Goal: Task Accomplishment & Management: Complete application form

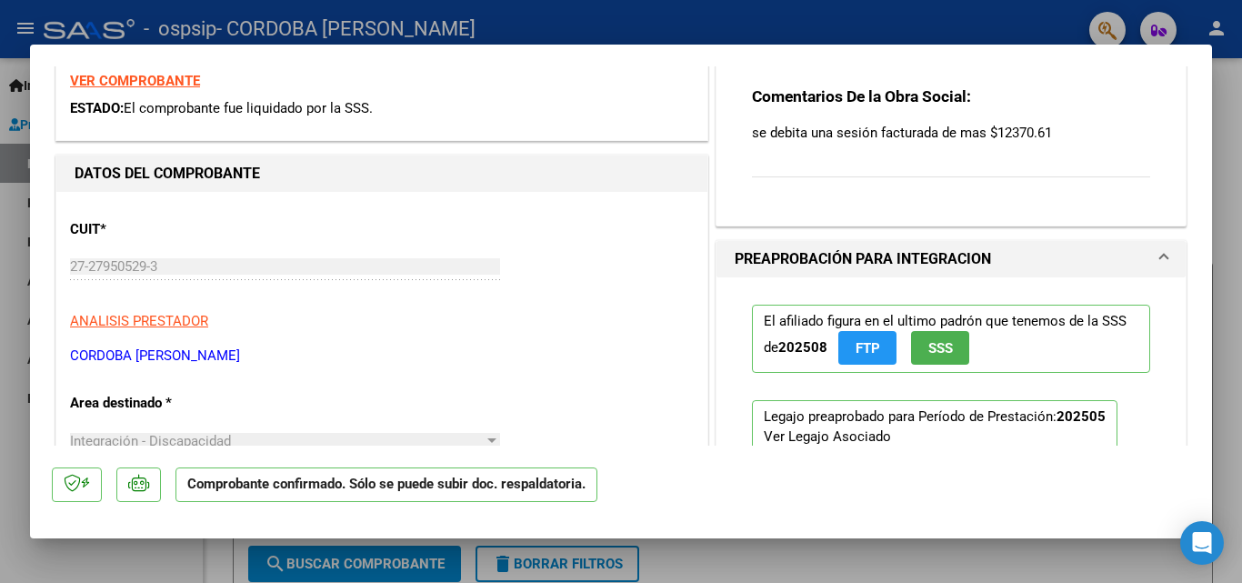
scroll to position [350, 0]
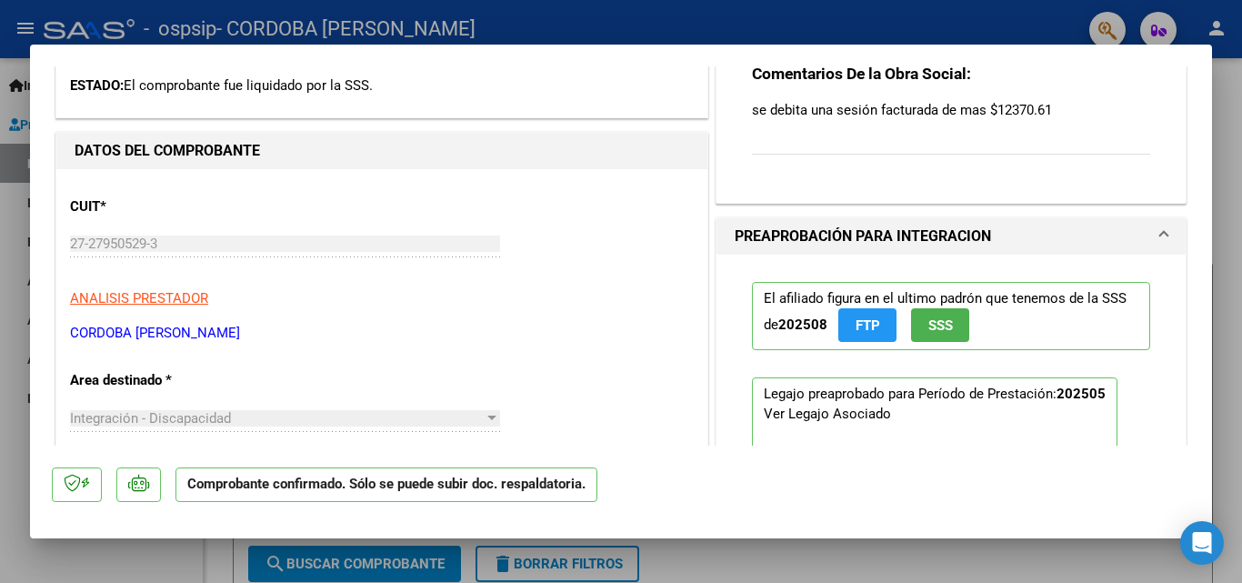
click at [1230, 111] on div at bounding box center [621, 291] width 1242 height 583
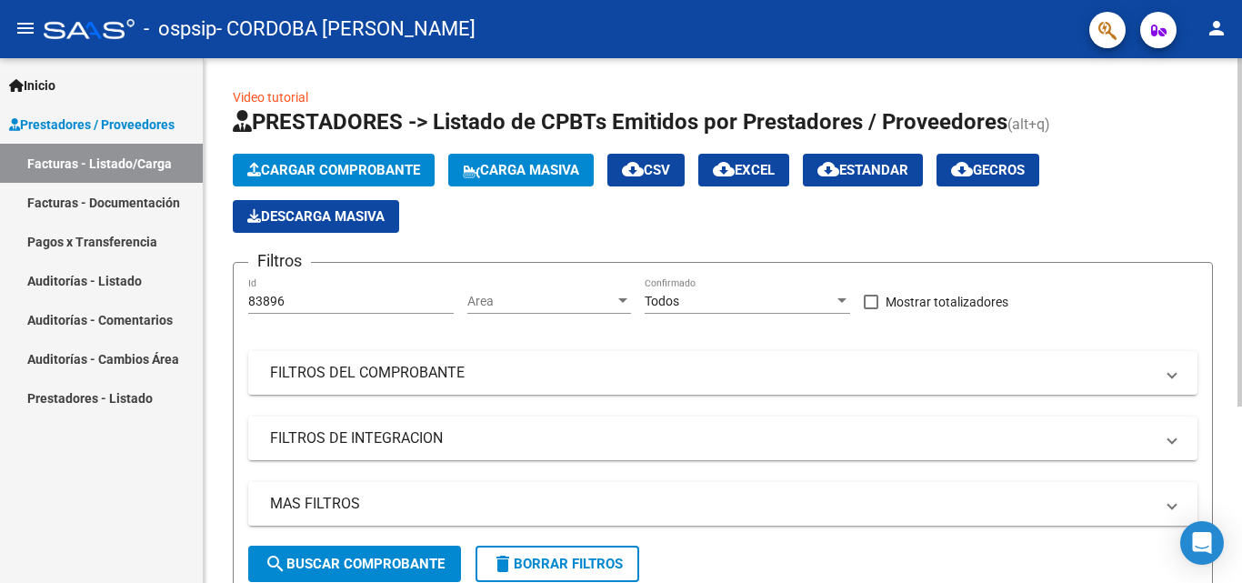
click at [1206, 436] on form "Filtros 83896 Id Area Area Todos Confirmado Mostrar totalizadores FILTROS DEL C…" at bounding box center [723, 429] width 980 height 335
click at [1207, 438] on form "Filtros 83896 Id Area Area Todos Confirmado Mostrar totalizadores FILTROS DEL C…" at bounding box center [723, 429] width 980 height 335
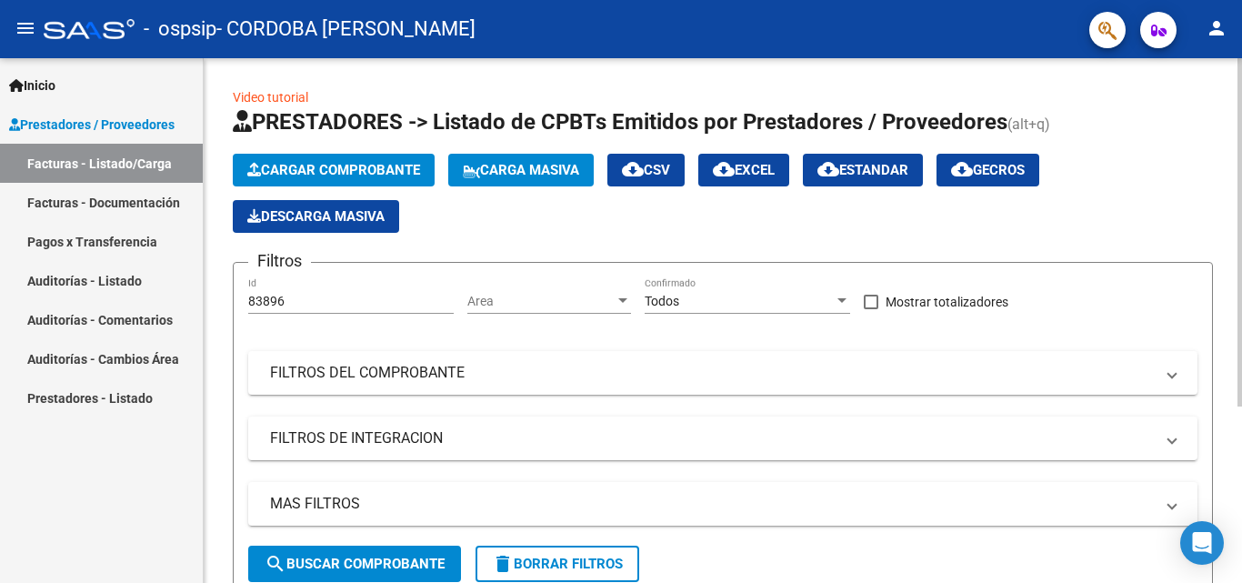
click at [1207, 438] on form "Filtros 83896 Id Area Area Todos Confirmado Mostrar totalizadores FILTROS DEL C…" at bounding box center [723, 429] width 980 height 335
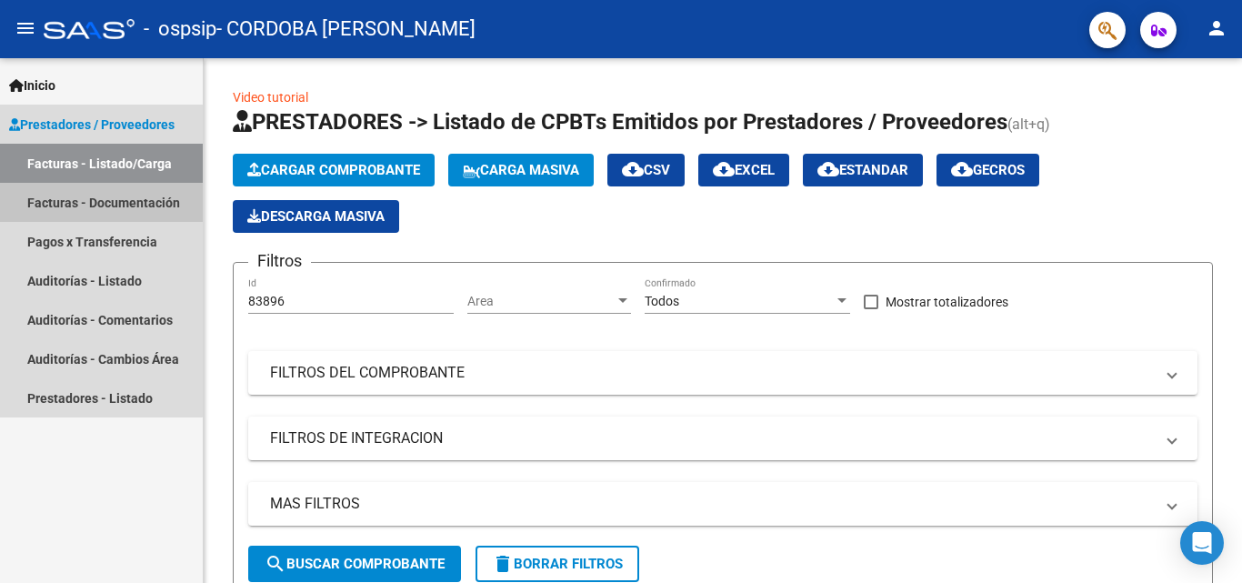
click at [96, 203] on link "Facturas - Documentación" at bounding box center [101, 202] width 203 height 39
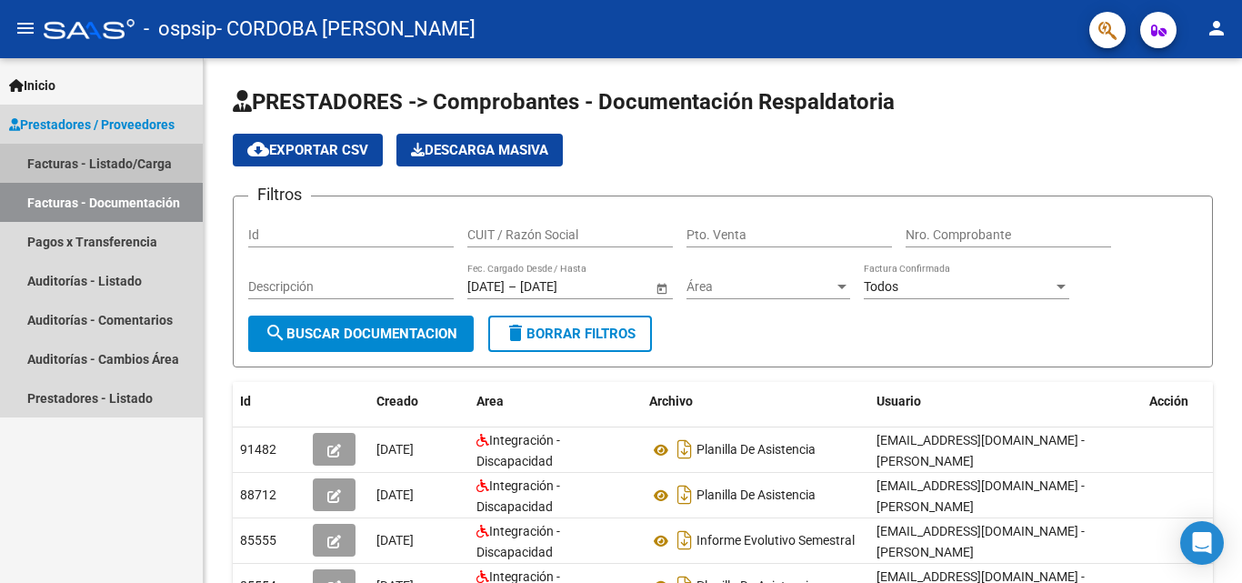
click at [97, 161] on link "Facturas - Listado/Carga" at bounding box center [101, 163] width 203 height 39
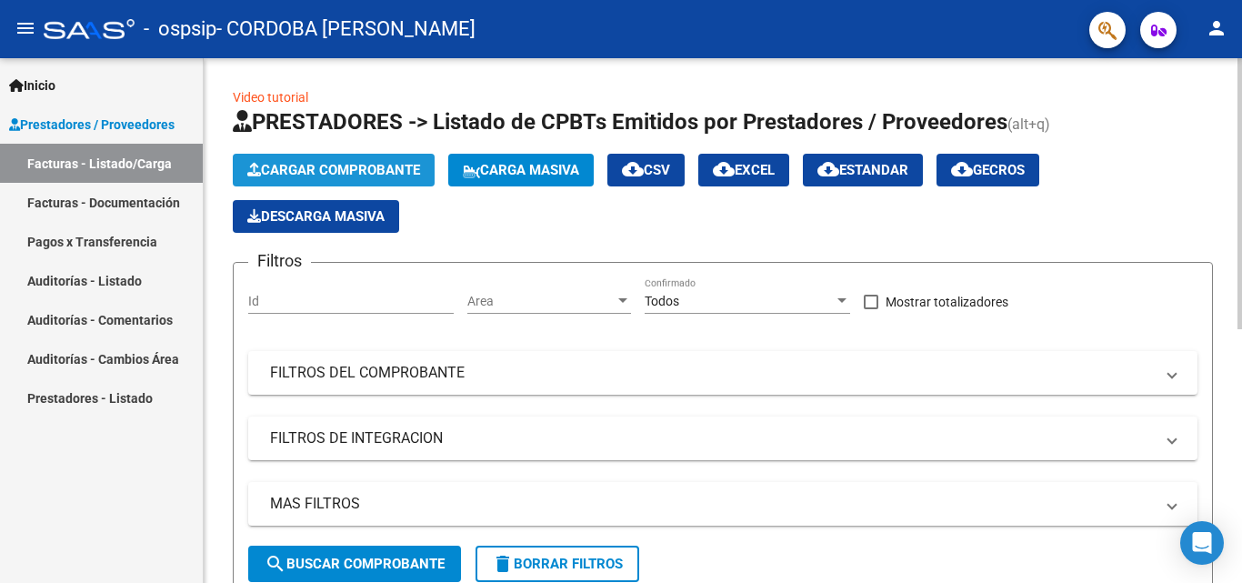
click at [318, 167] on span "Cargar Comprobante" at bounding box center [333, 170] width 173 height 16
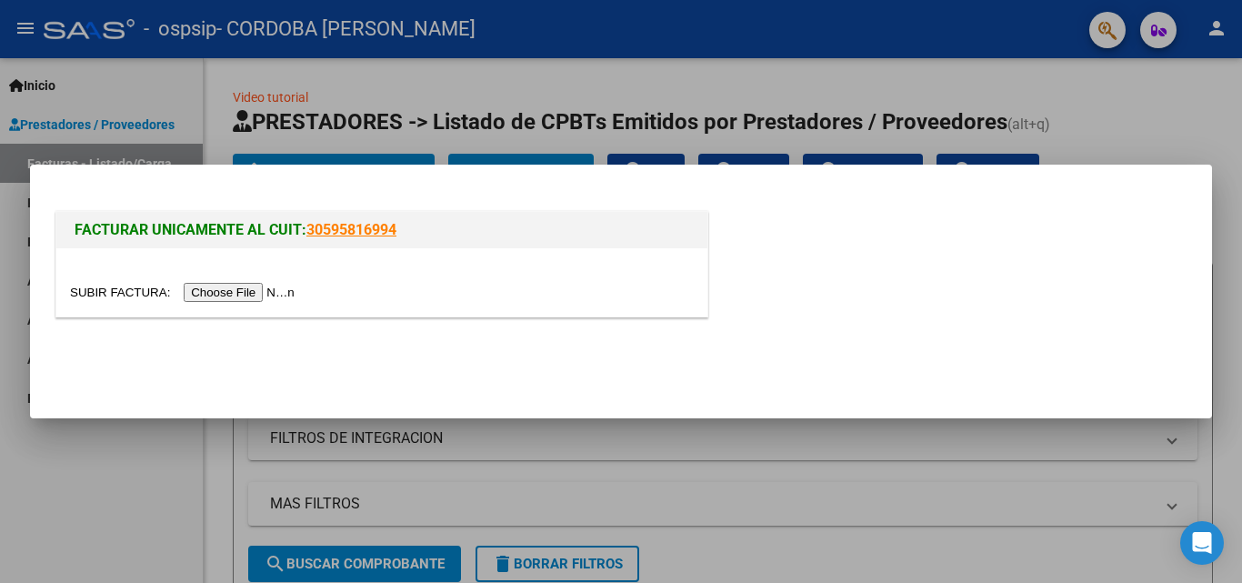
click at [276, 290] on input "file" at bounding box center [185, 292] width 230 height 19
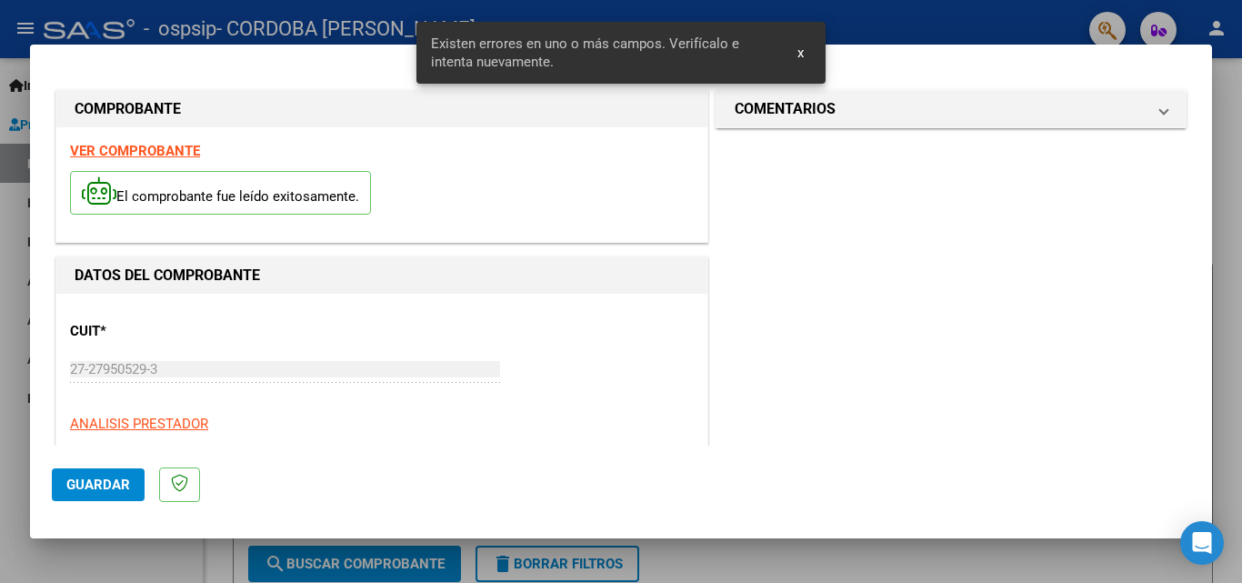
scroll to position [410, 0]
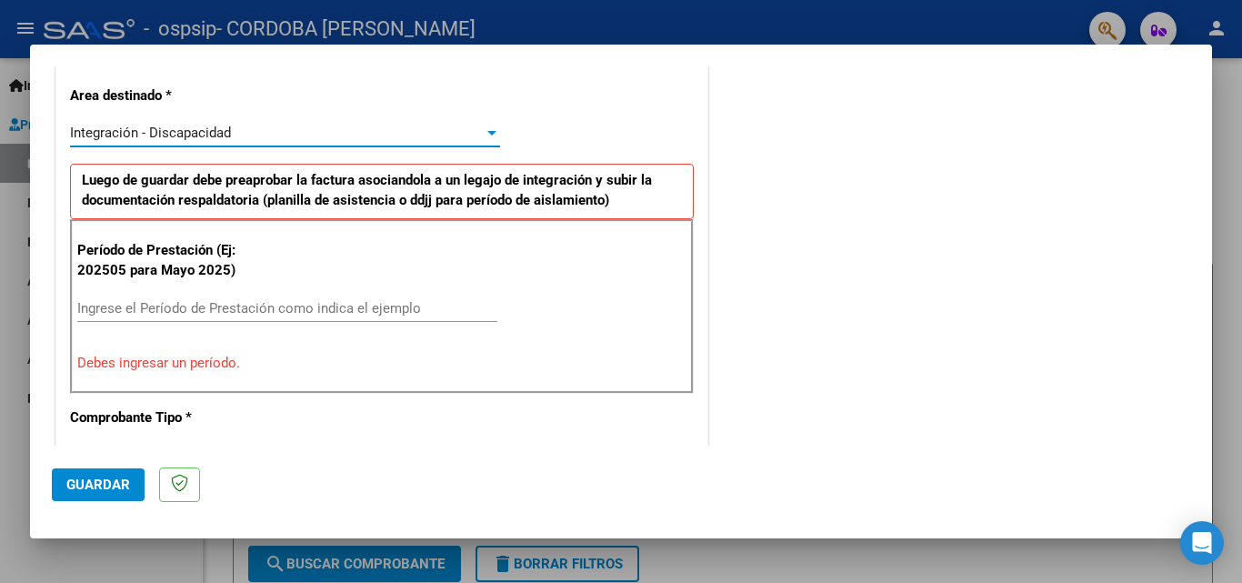
click at [488, 135] on div at bounding box center [491, 133] width 9 height 5
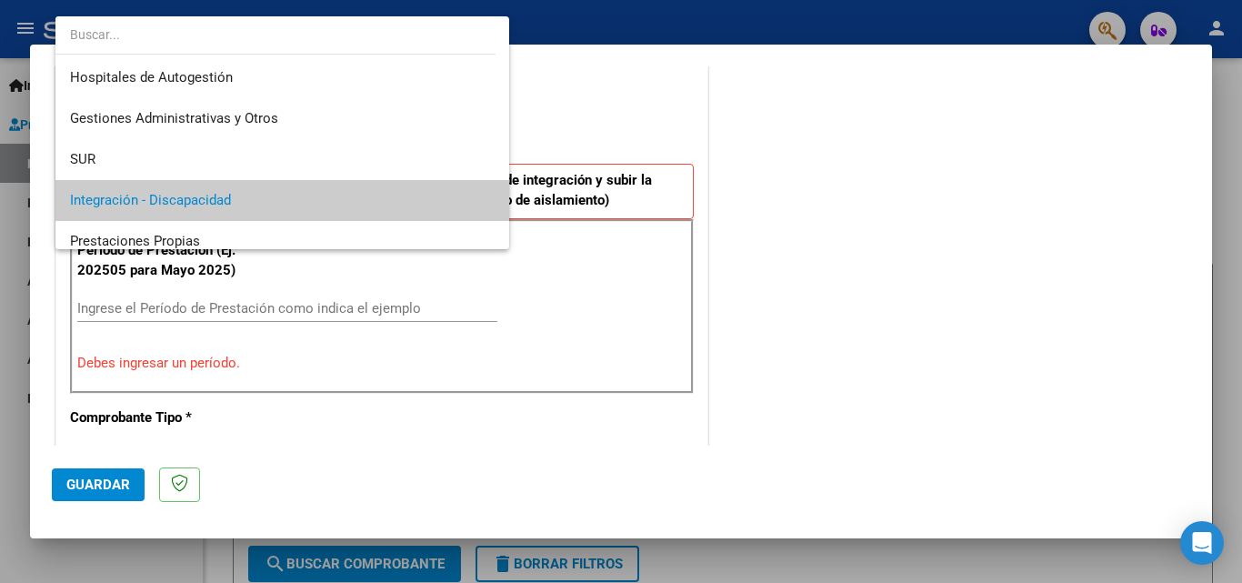
scroll to position [68, 0]
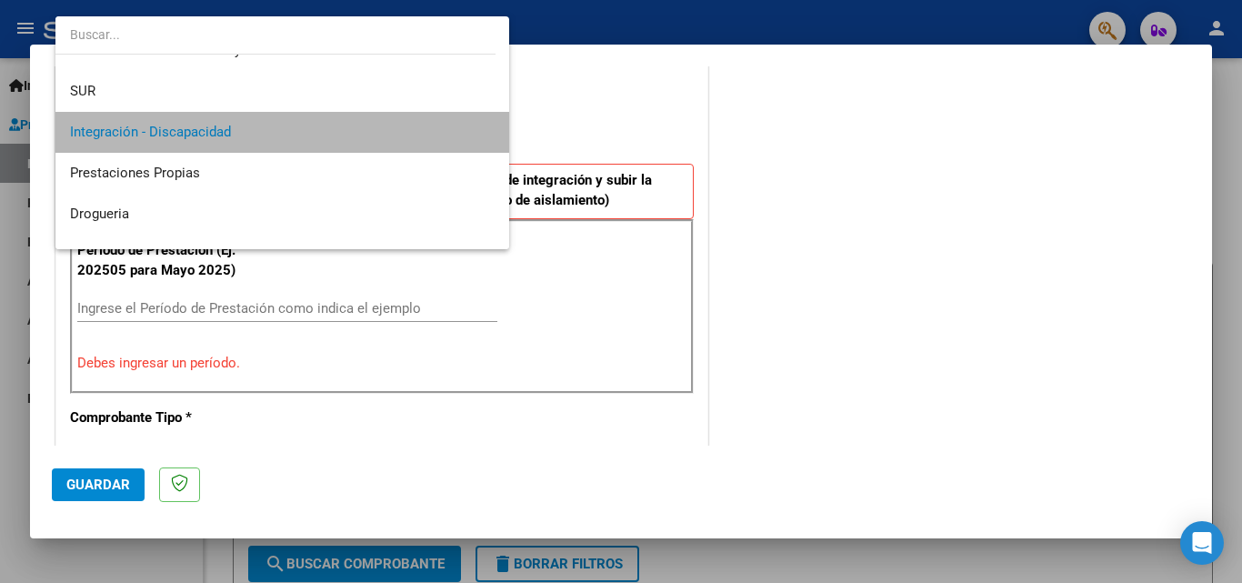
click at [488, 135] on mat-option "Integración - Discapacidad" at bounding box center [282, 132] width 454 height 41
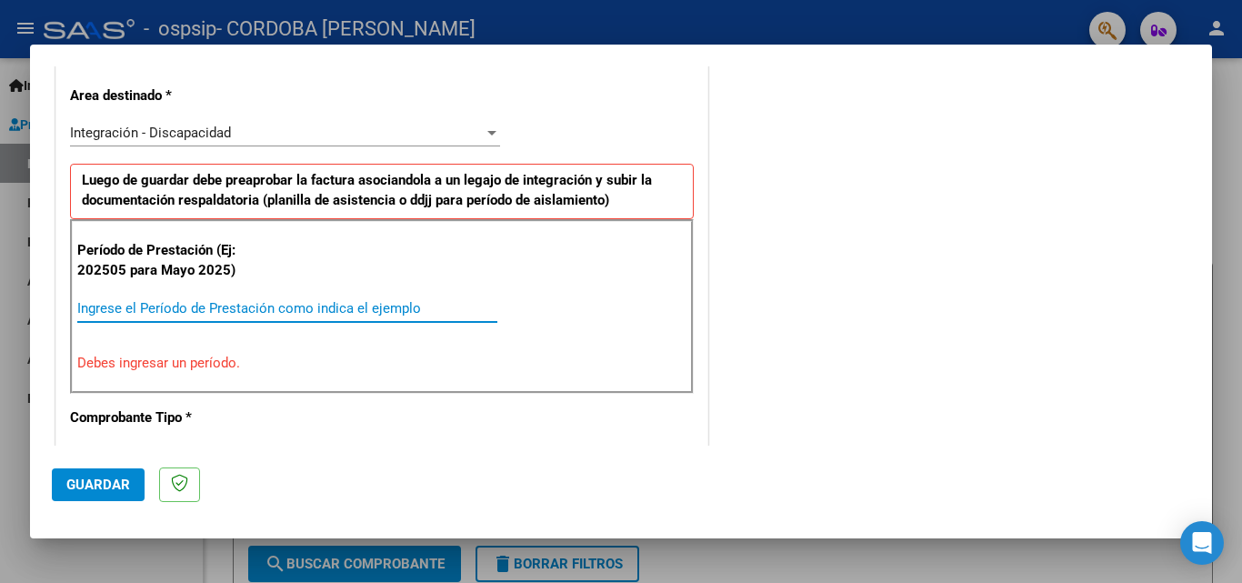
click at [125, 312] on input "Ingrese el Período de Prestación como indica el ejemplo" at bounding box center [287, 308] width 420 height 16
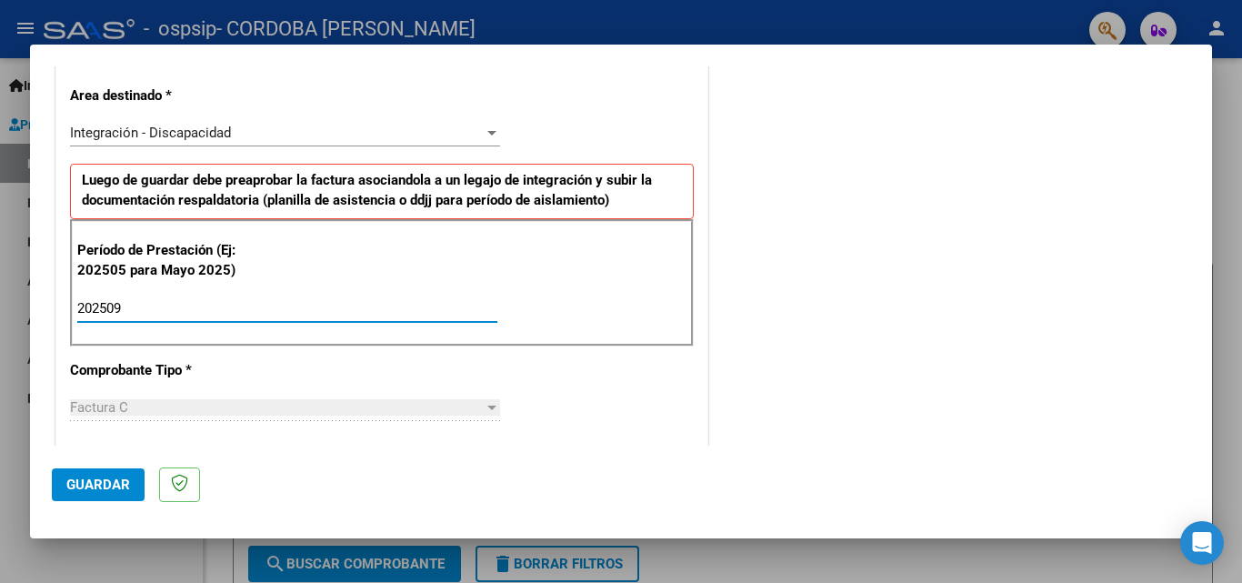
type input "202509"
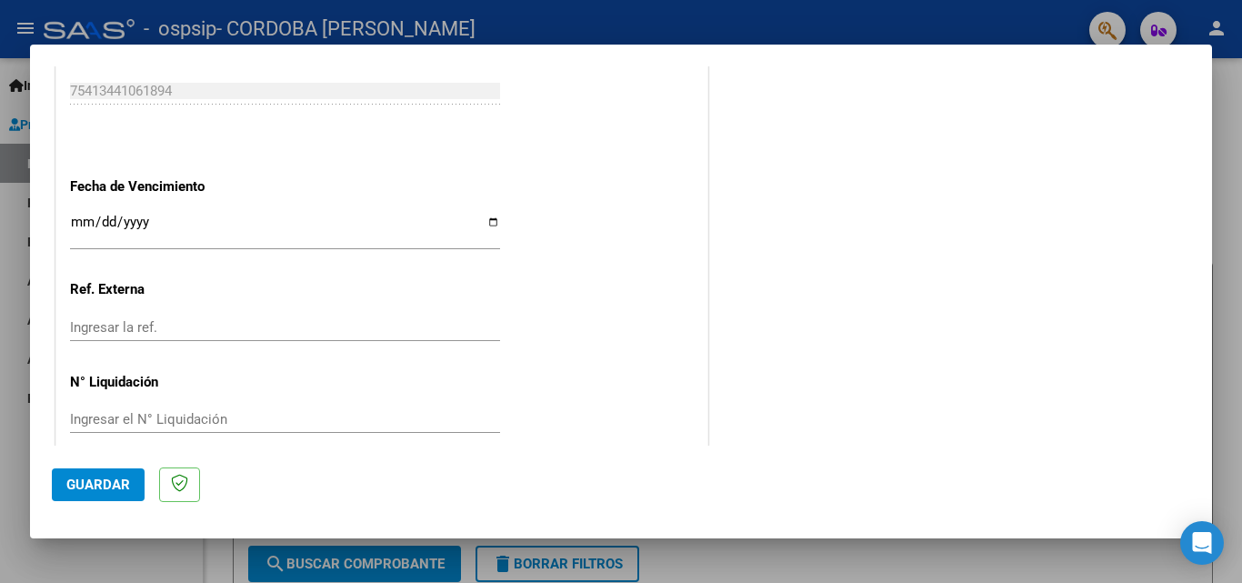
scroll to position [1221, 0]
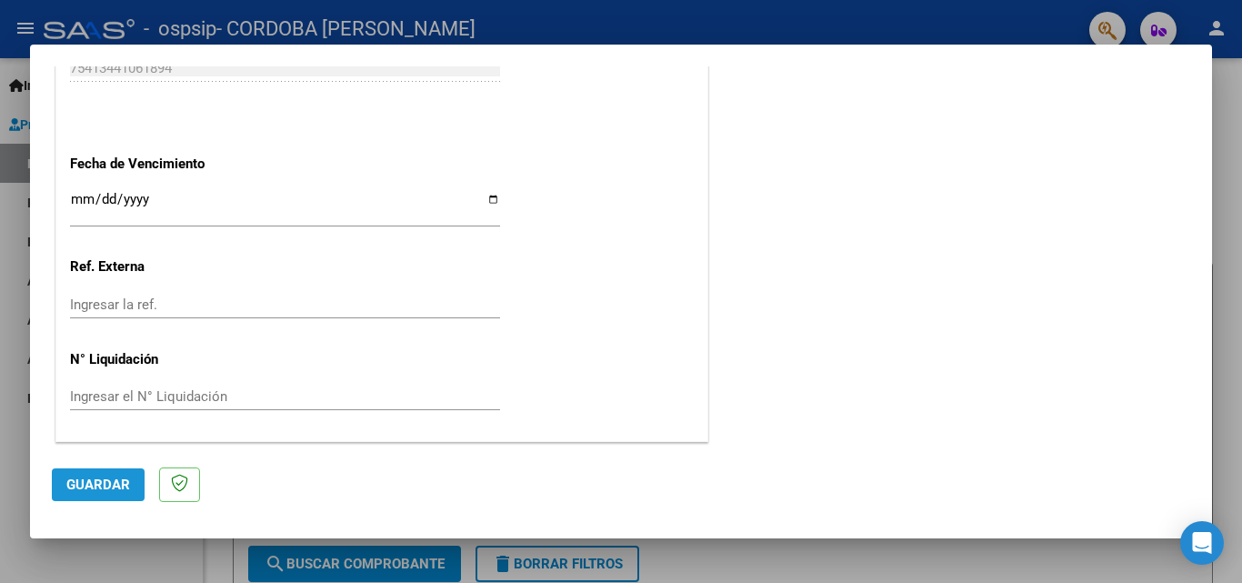
click at [106, 484] on span "Guardar" at bounding box center [98, 484] width 64 height 16
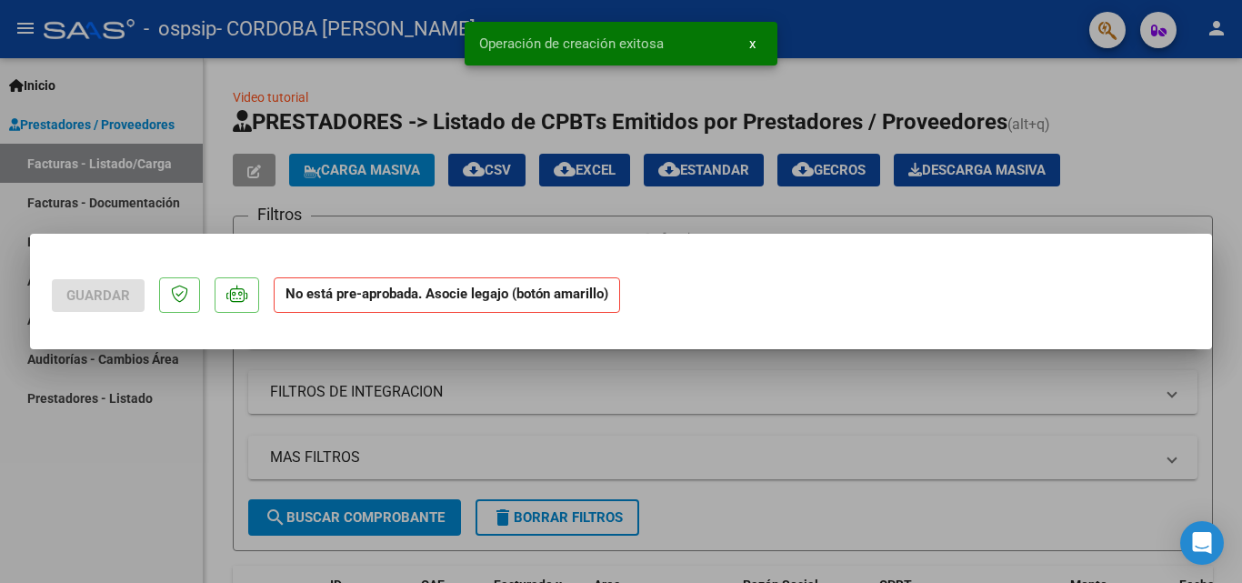
scroll to position [0, 0]
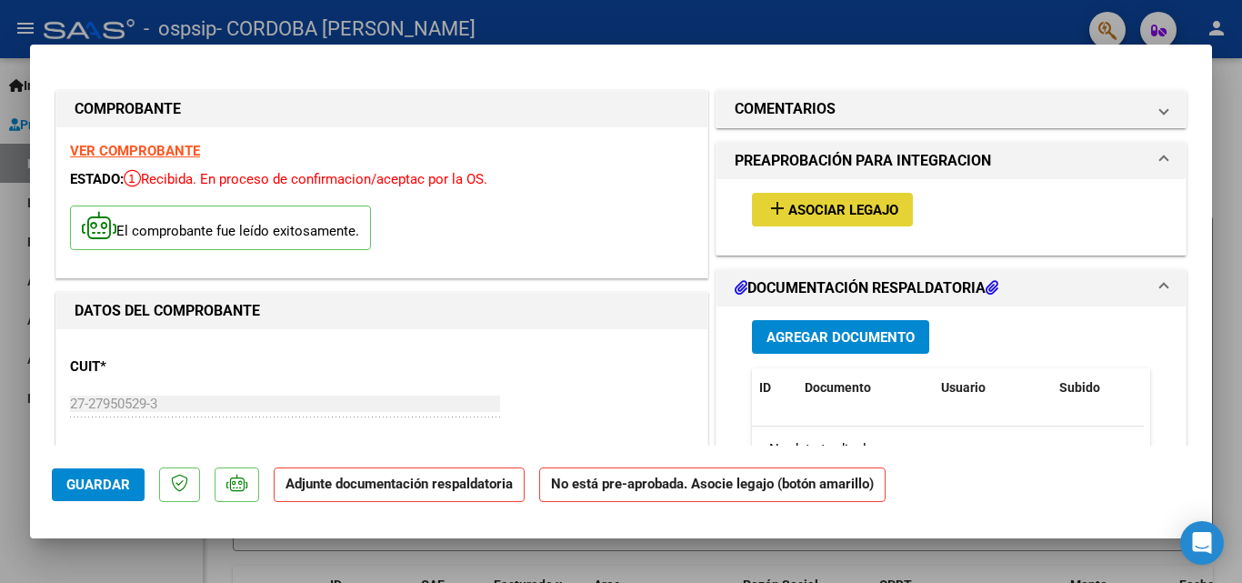
click at [773, 203] on mat-icon "add" at bounding box center [777, 208] width 22 height 22
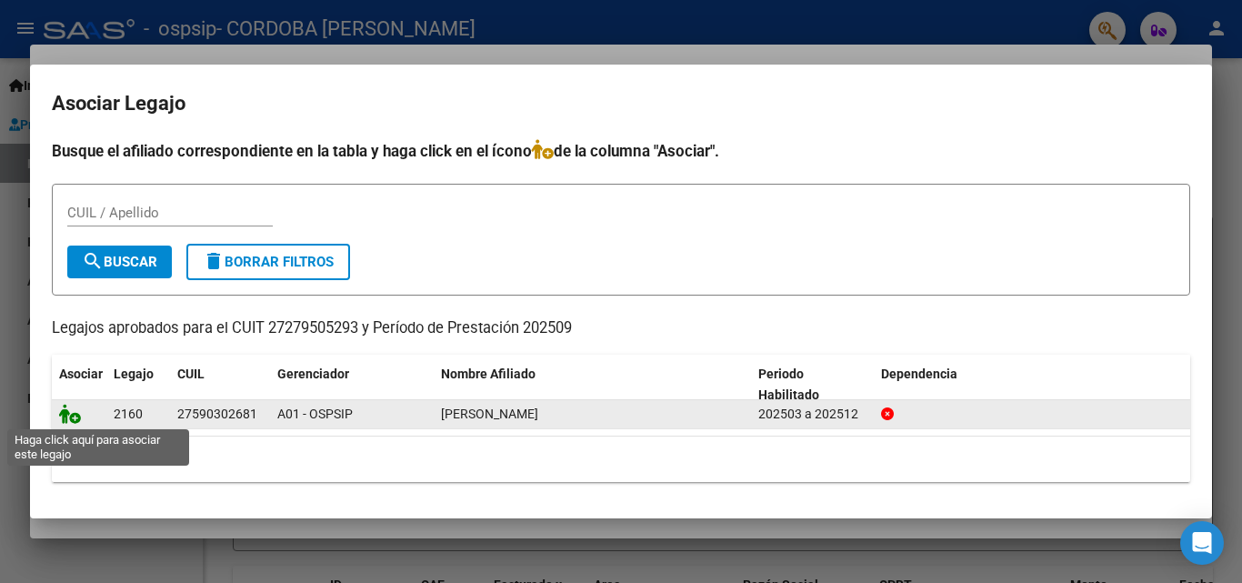
click at [76, 416] on icon at bounding box center [70, 414] width 22 height 20
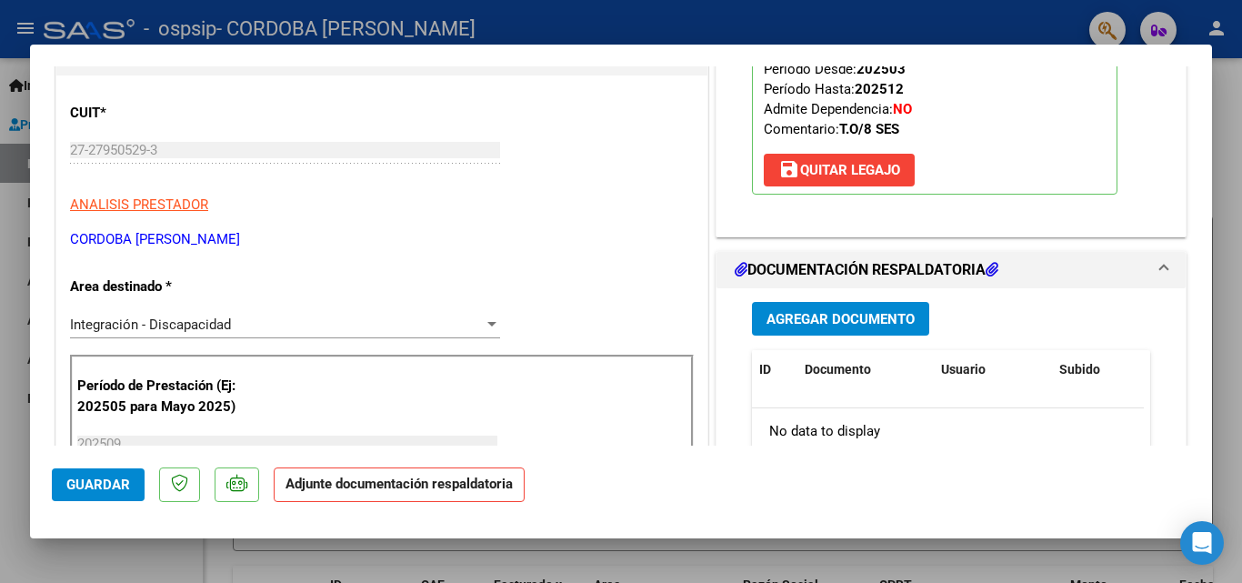
scroll to position [291, 0]
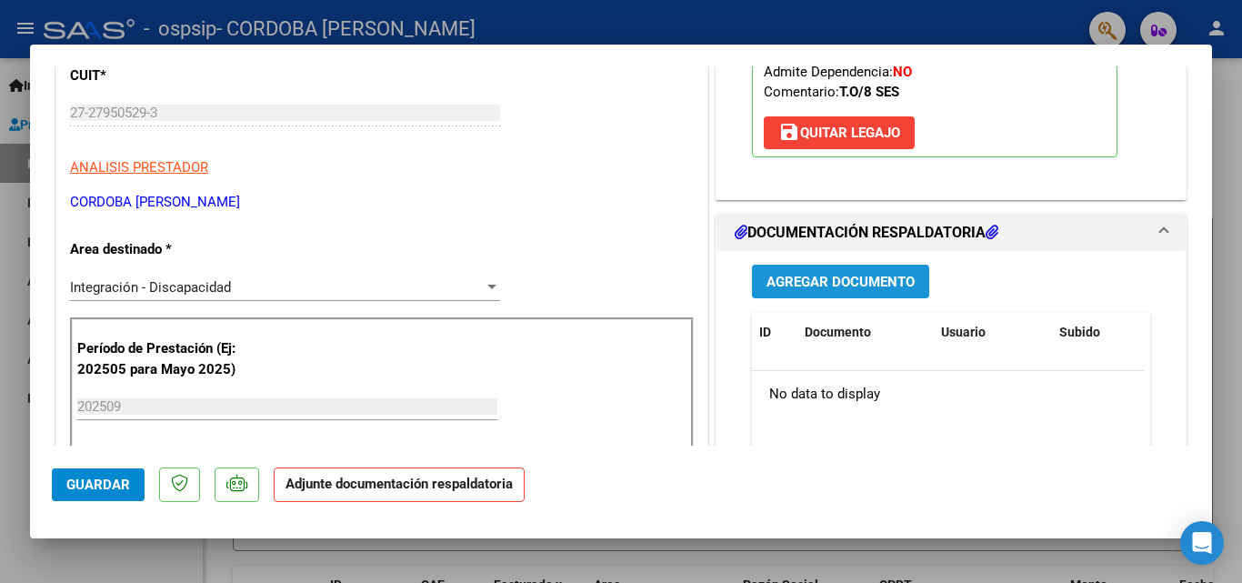
click at [807, 286] on span "Agregar Documento" at bounding box center [840, 282] width 148 height 16
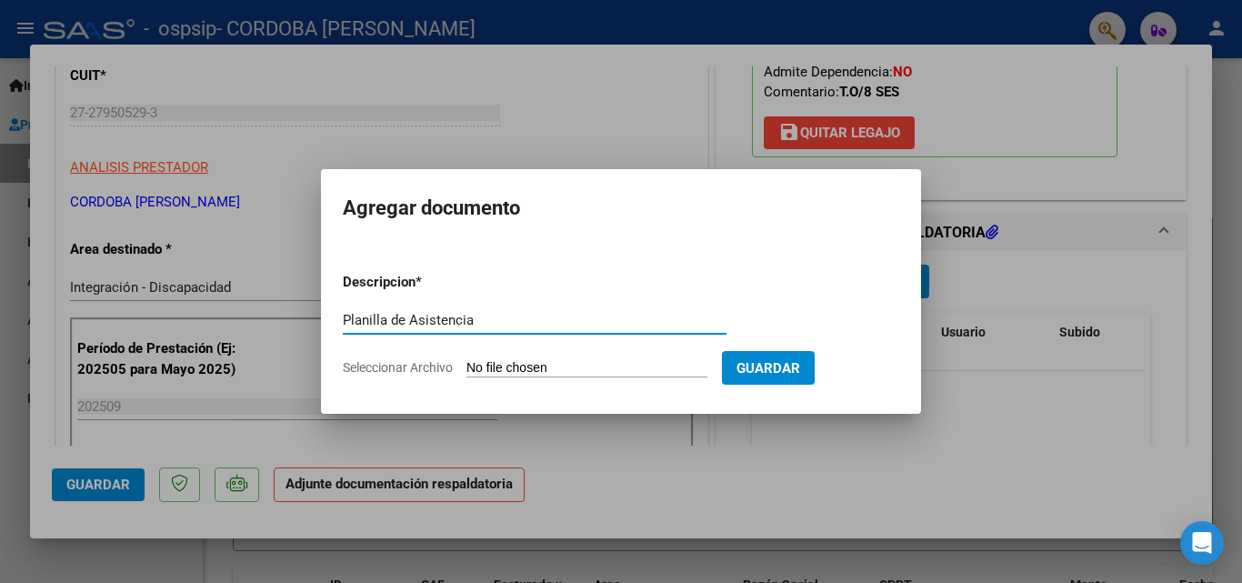
type input "Planilla de Asistencia"
click at [552, 367] on input "Seleccionar Archivo" at bounding box center [586, 368] width 241 height 17
type input "C:\fakepath\P Asistencia [DATE] [PERSON_NAME].pdf"
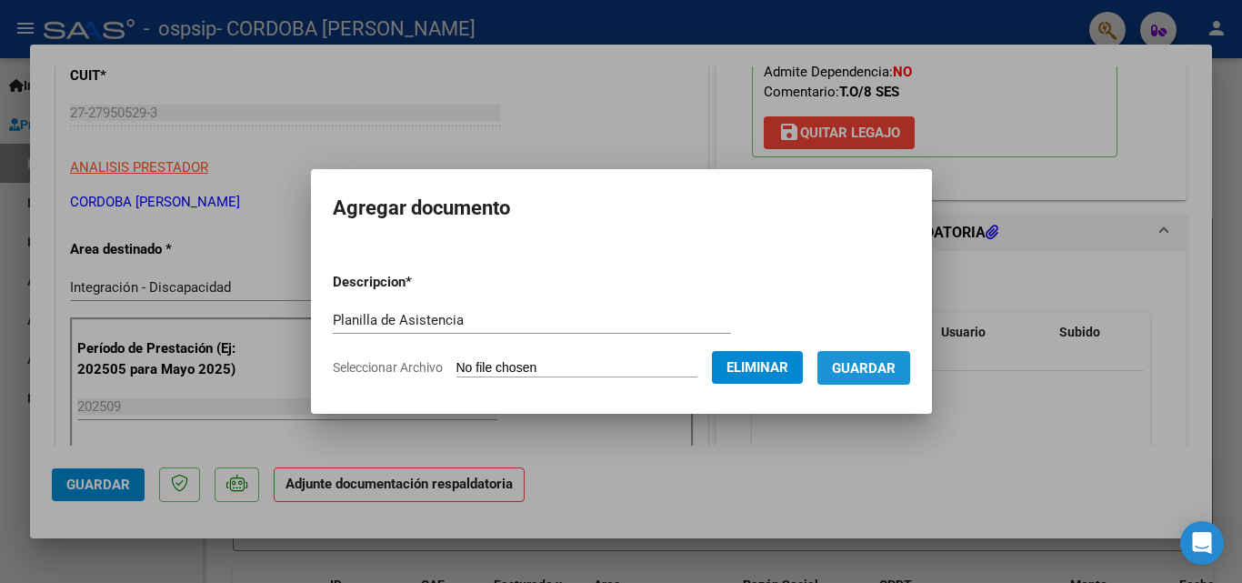
click at [887, 367] on span "Guardar" at bounding box center [864, 368] width 64 height 16
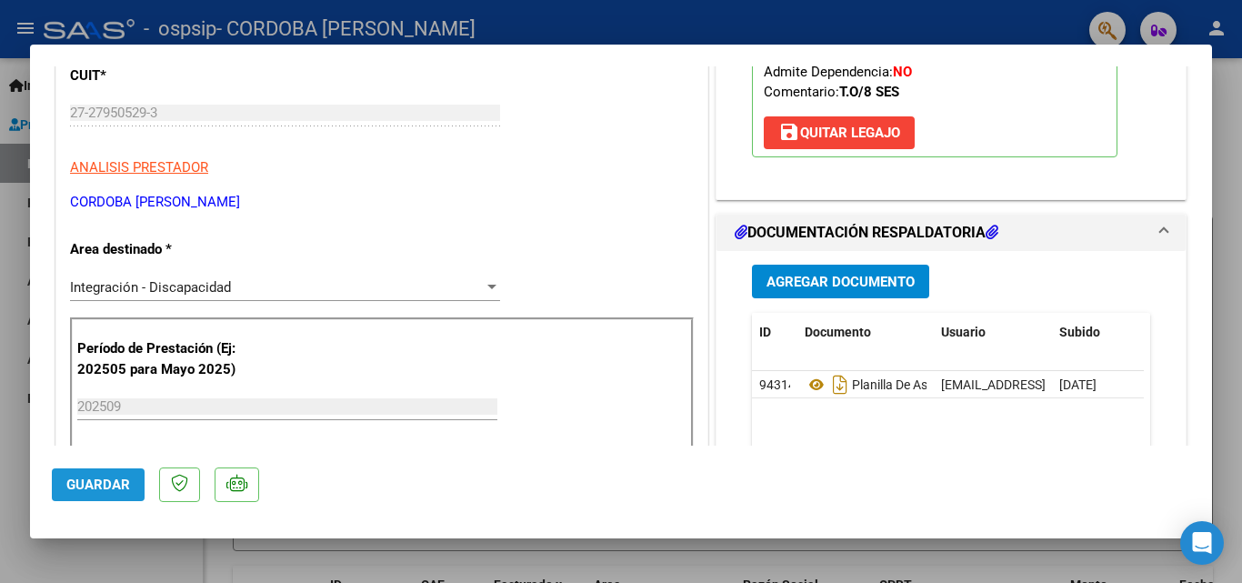
click at [99, 482] on span "Guardar" at bounding box center [98, 484] width 64 height 16
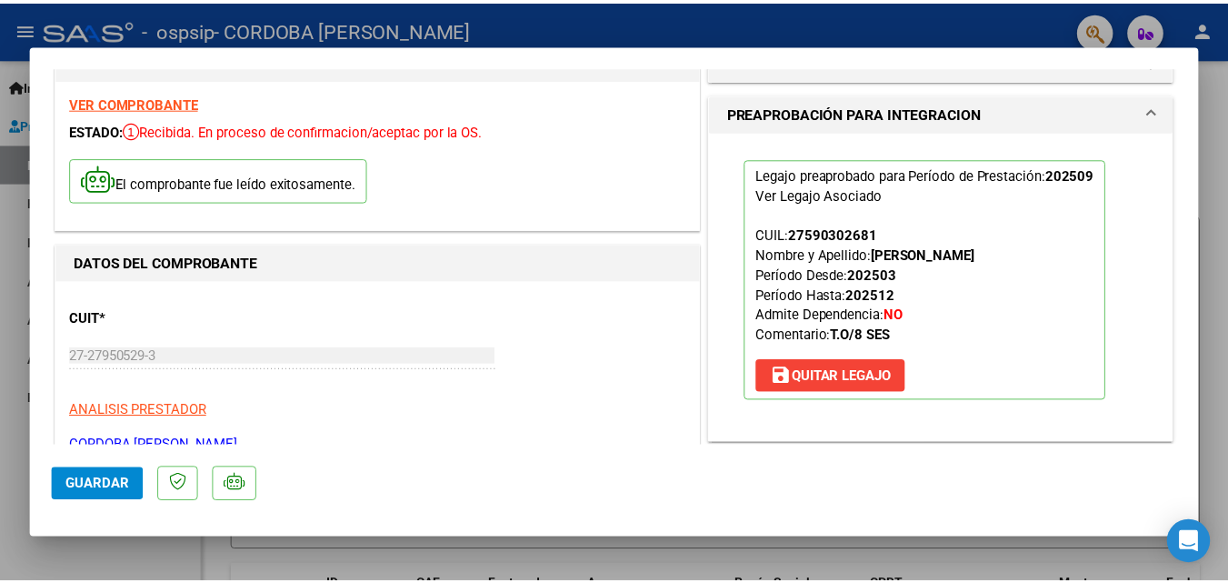
scroll to position [0, 0]
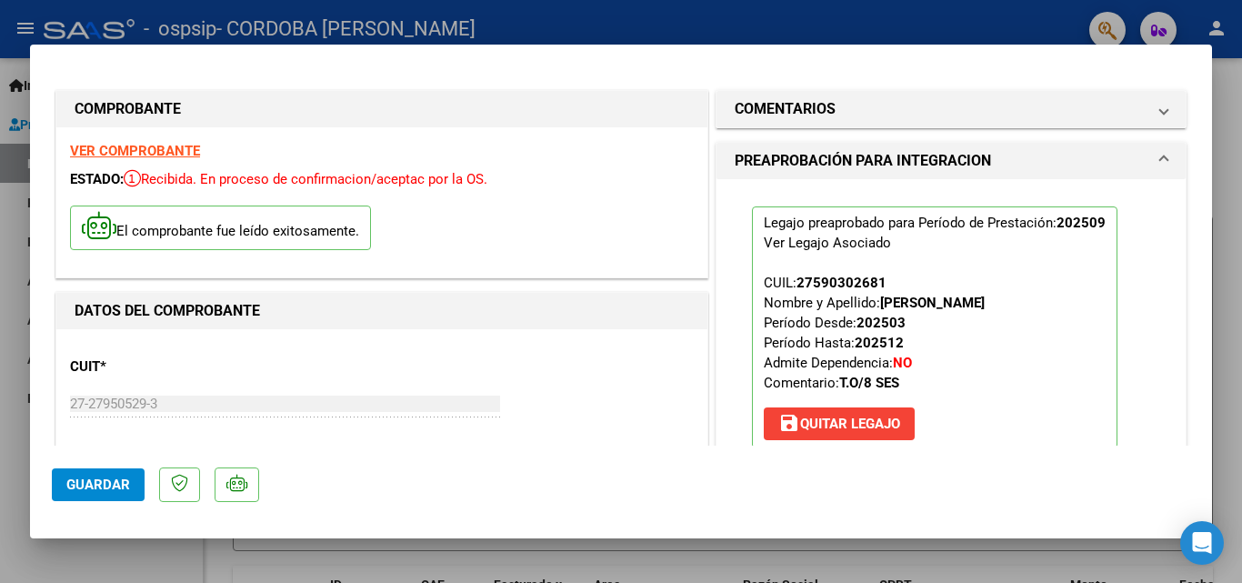
click at [1241, 156] on div at bounding box center [621, 291] width 1242 height 583
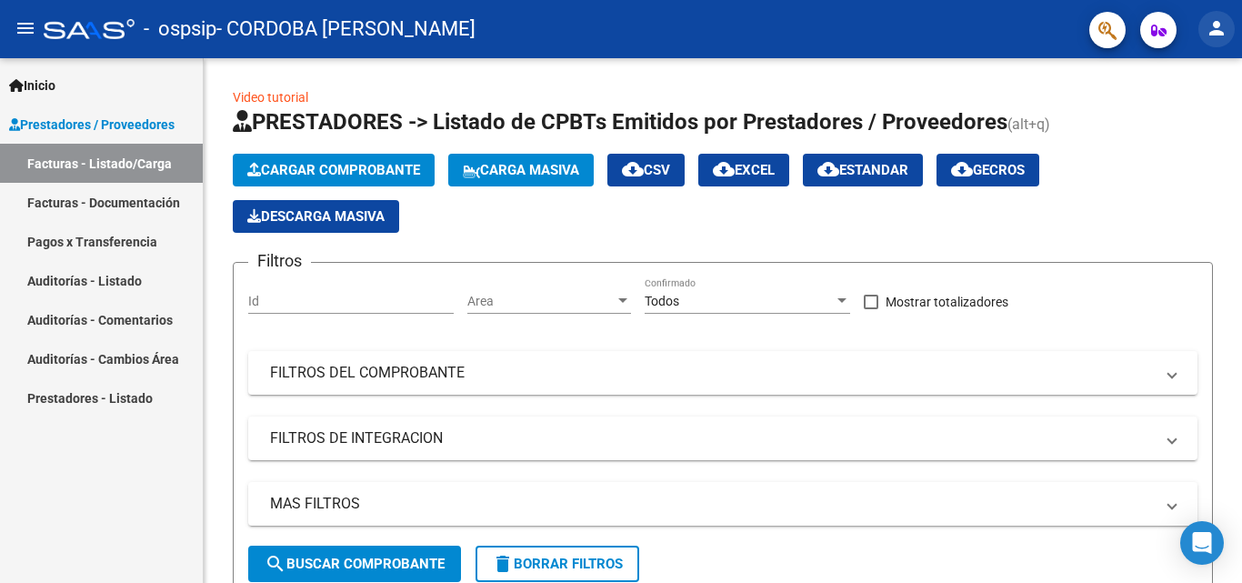
click at [1219, 23] on mat-icon "person" at bounding box center [1217, 28] width 22 height 22
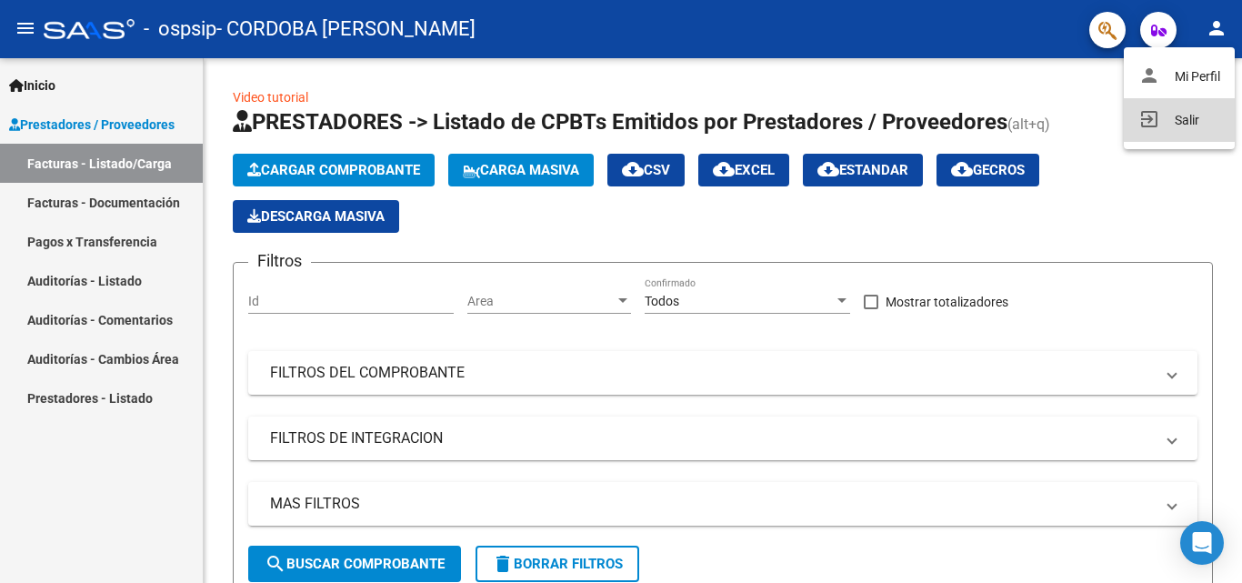
click at [1176, 120] on button "exit_to_app Salir" at bounding box center [1179, 120] width 111 height 44
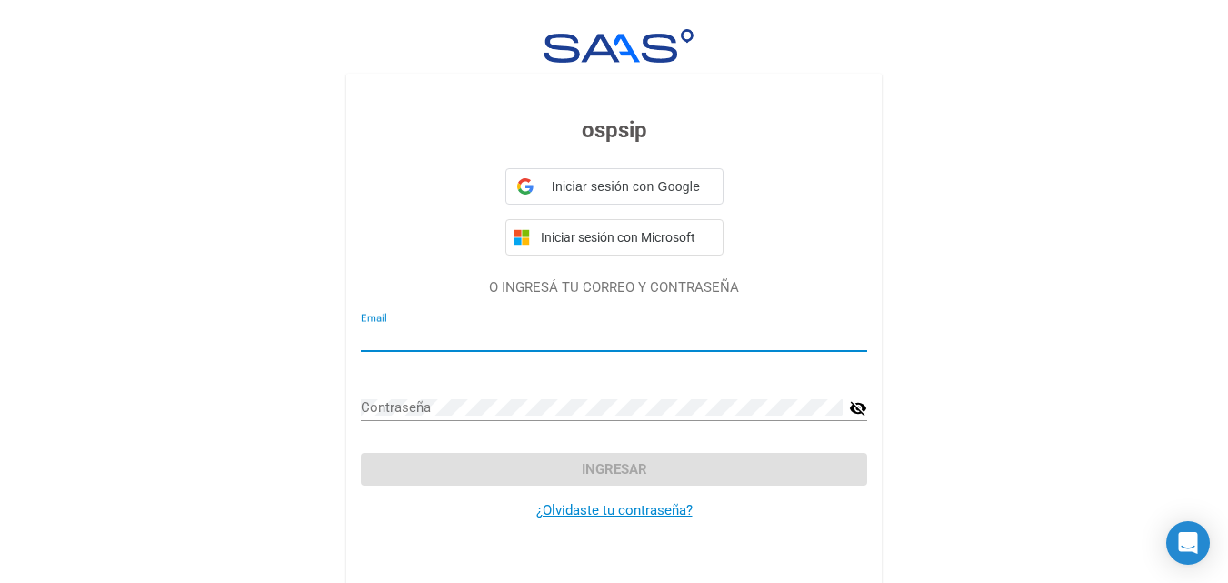
type input "[EMAIL_ADDRESS][DOMAIN_NAME]"
